Goal: Task Accomplishment & Management: Manage account settings

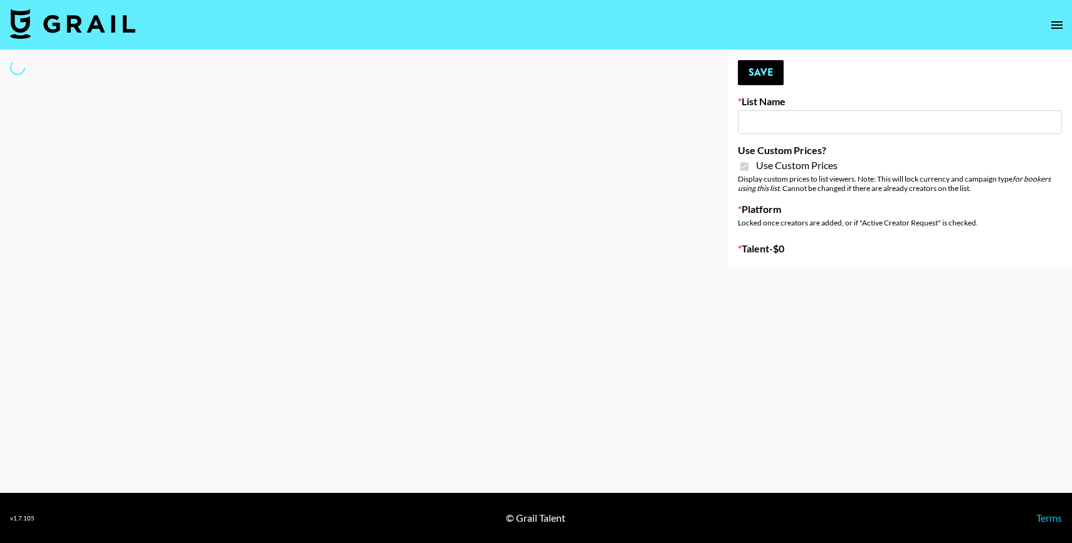
type input "Bumble ([DATE])"
checkbox input "true"
select select "Brand"
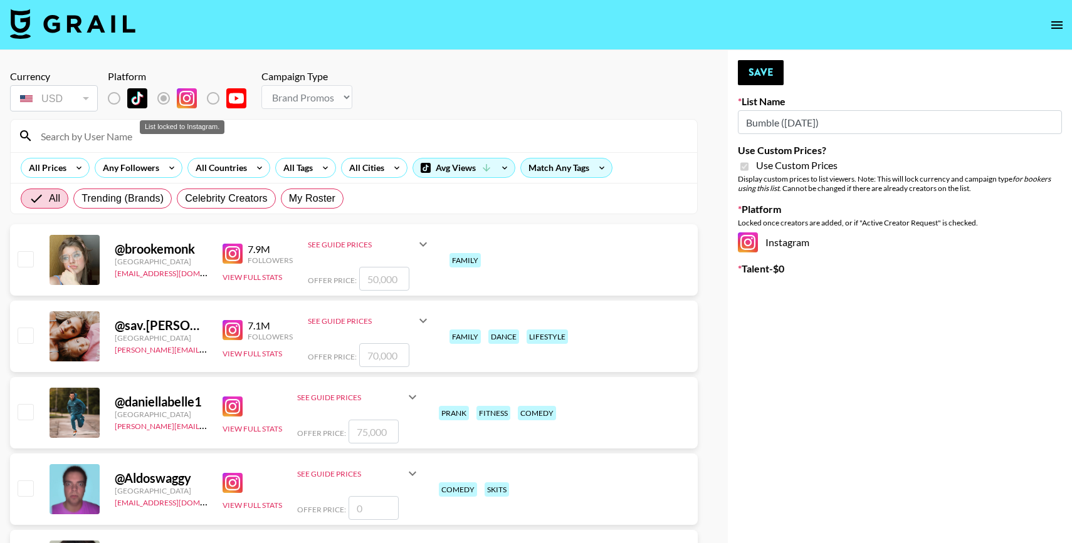
click at [112, 98] on label "List locked to Instagram." at bounding box center [124, 98] width 46 height 26
click at [326, 204] on span "My Roster" at bounding box center [312, 198] width 46 height 15
click at [289, 199] on input "My Roster" at bounding box center [289, 199] width 0 height 0
radio input "true"
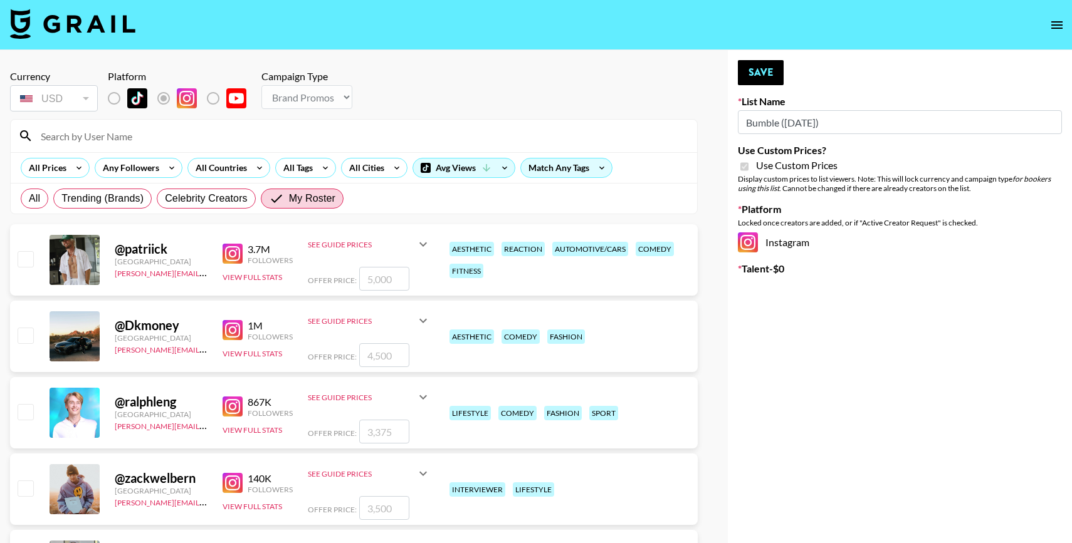
click at [25, 257] on input "checkbox" at bounding box center [25, 258] width 15 height 15
checkbox input "true"
type input "5000"
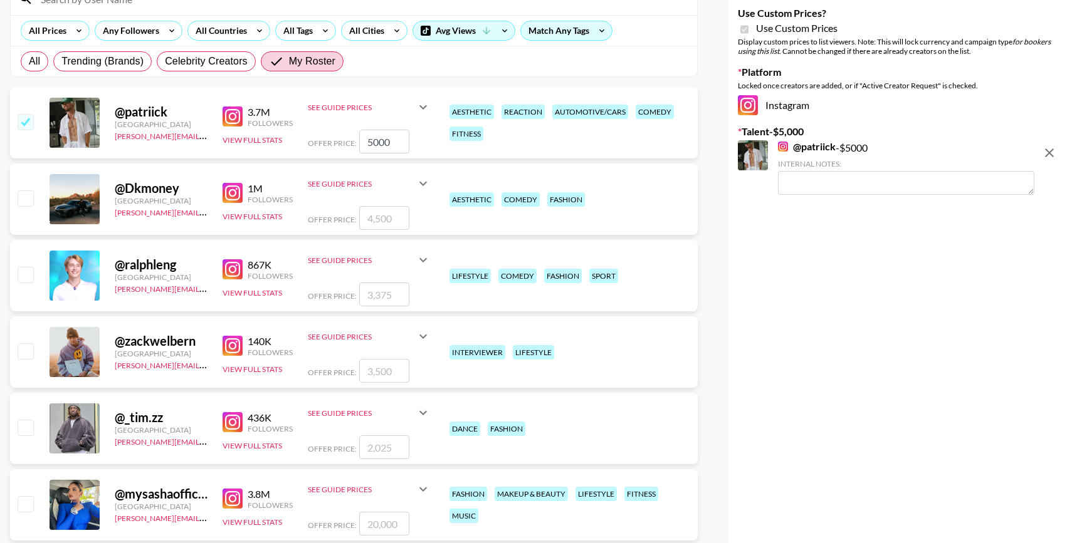
scroll to position [136, 0]
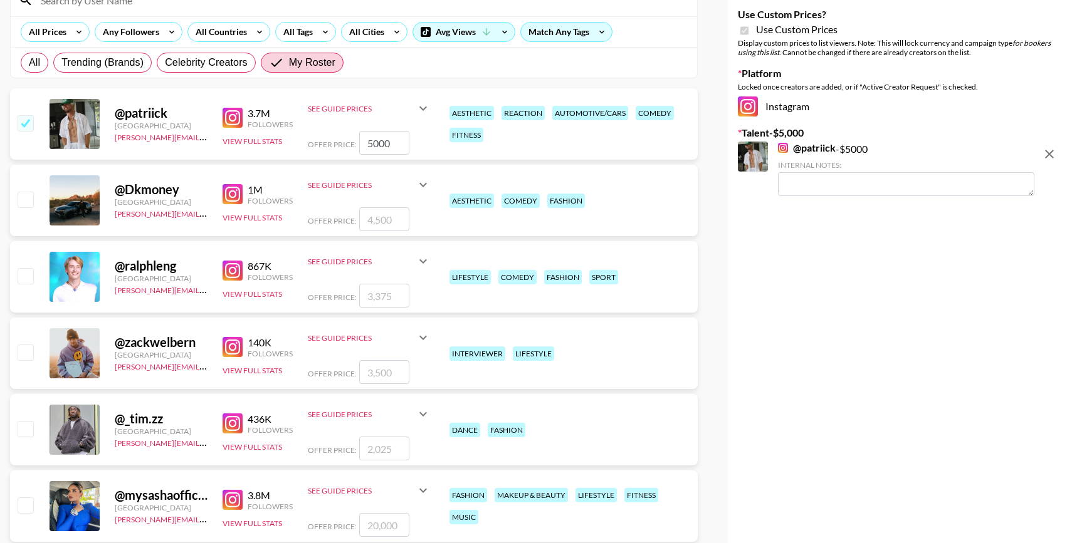
click at [20, 192] on input "checkbox" at bounding box center [25, 199] width 15 height 15
checkbox input "true"
type input "4500"
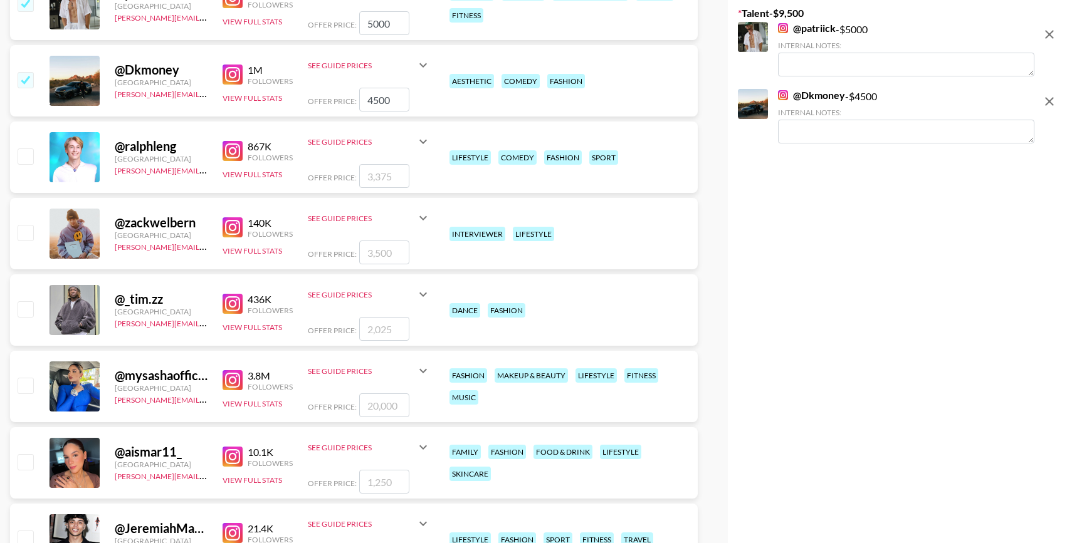
scroll to position [256, 0]
click at [29, 229] on input "checkbox" at bounding box center [25, 231] width 15 height 15
checkbox input "true"
type input "3500"
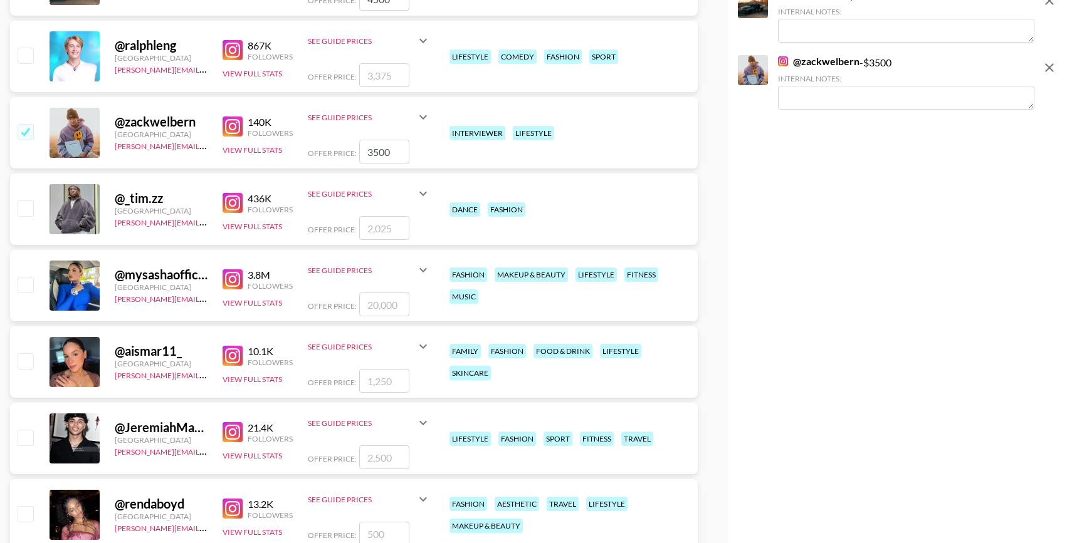
scroll to position [429, 0]
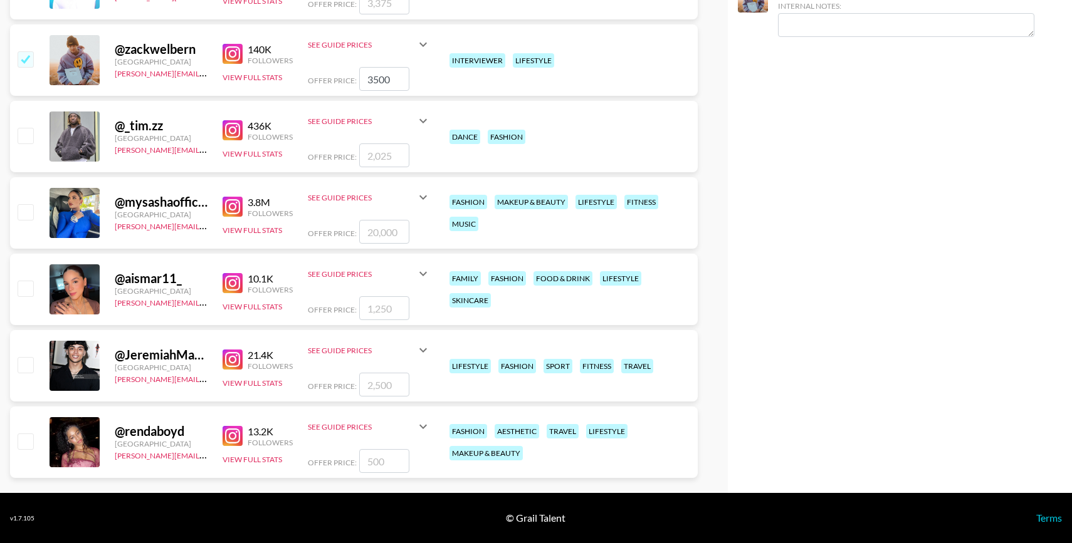
click at [26, 372] on input "checkbox" at bounding box center [25, 364] width 15 height 15
checkbox input "true"
type input "2500"
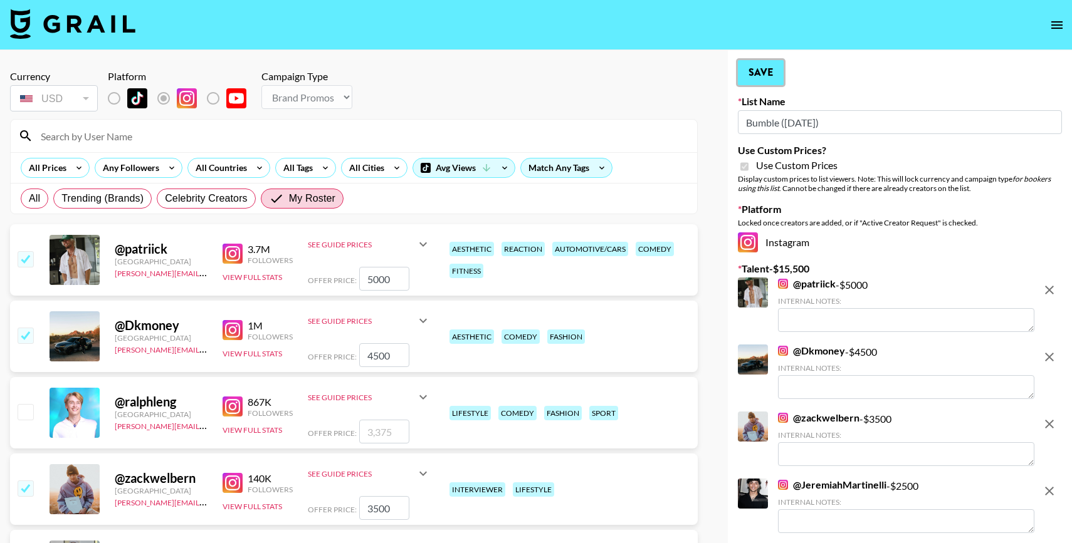
click at [756, 62] on button "Save" at bounding box center [761, 72] width 46 height 25
